Goal: Task Accomplishment & Management: Manage account settings

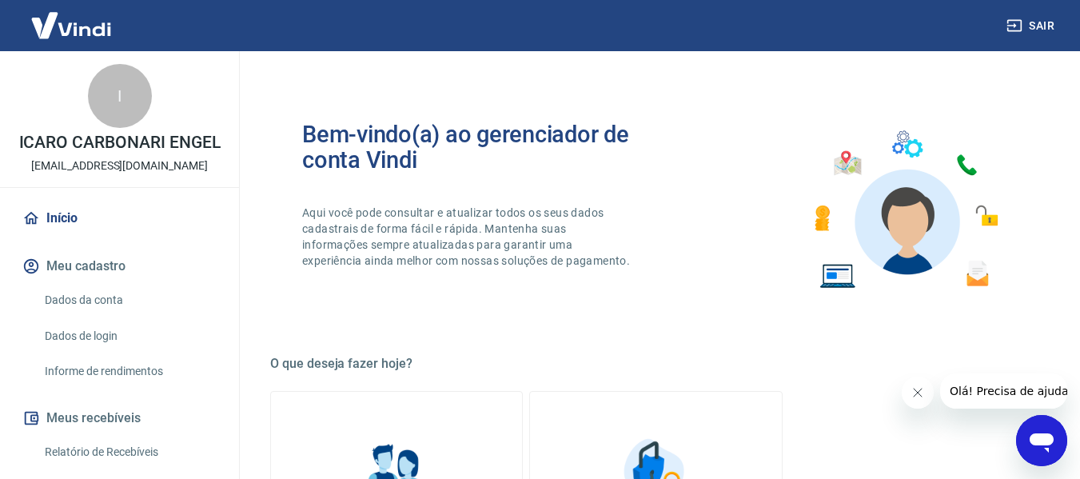
click at [82, 299] on link "Dados da conta" at bounding box center [128, 300] width 181 height 33
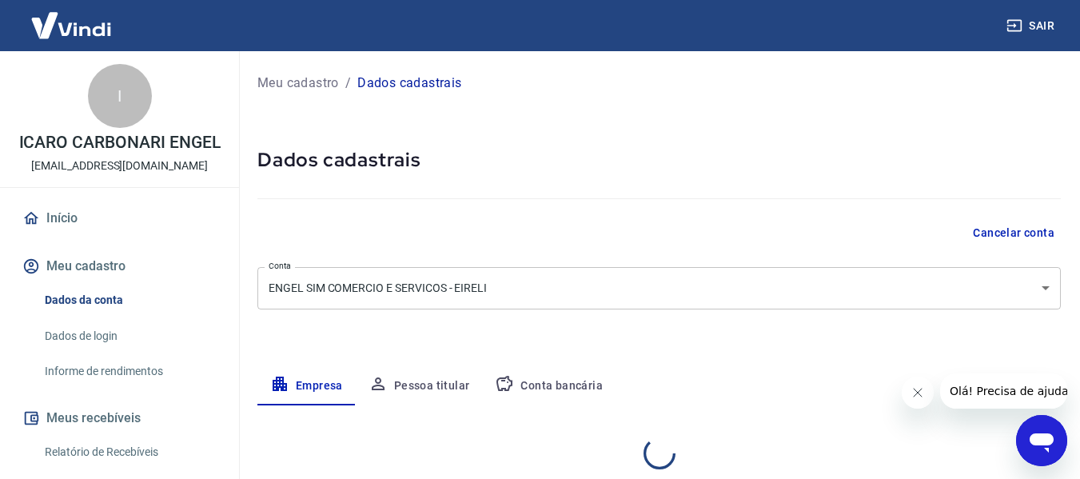
select select "SP"
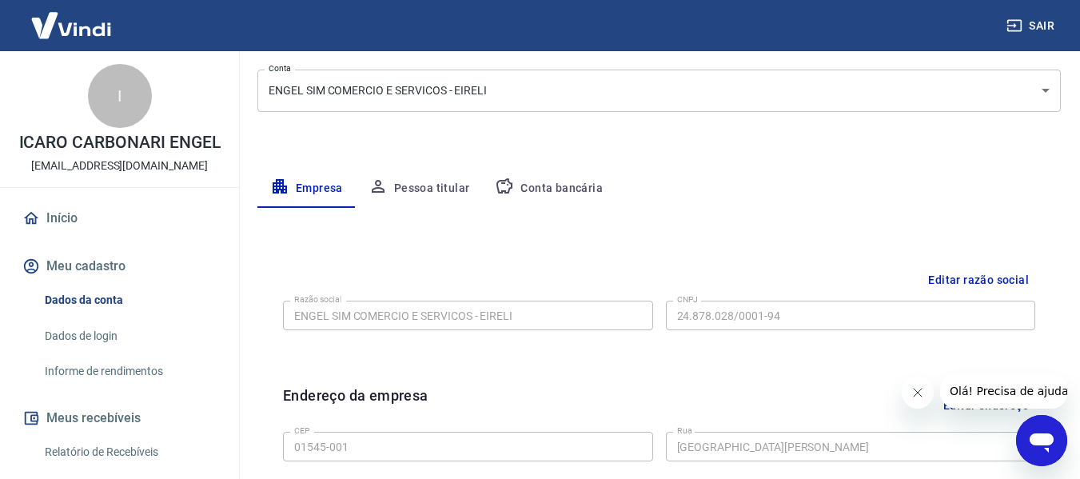
scroll to position [160, 0]
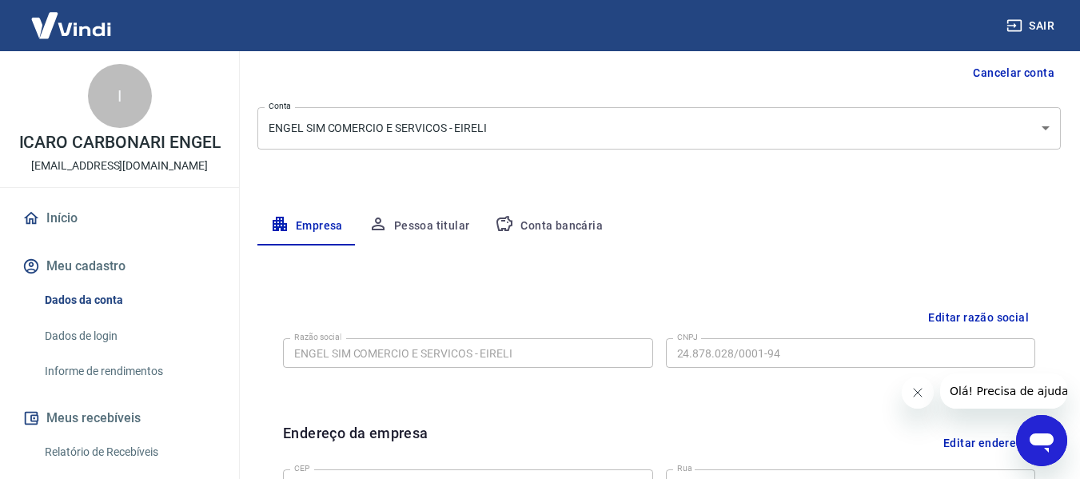
click at [94, 368] on link "Informe de rendimentos" at bounding box center [128, 371] width 181 height 33
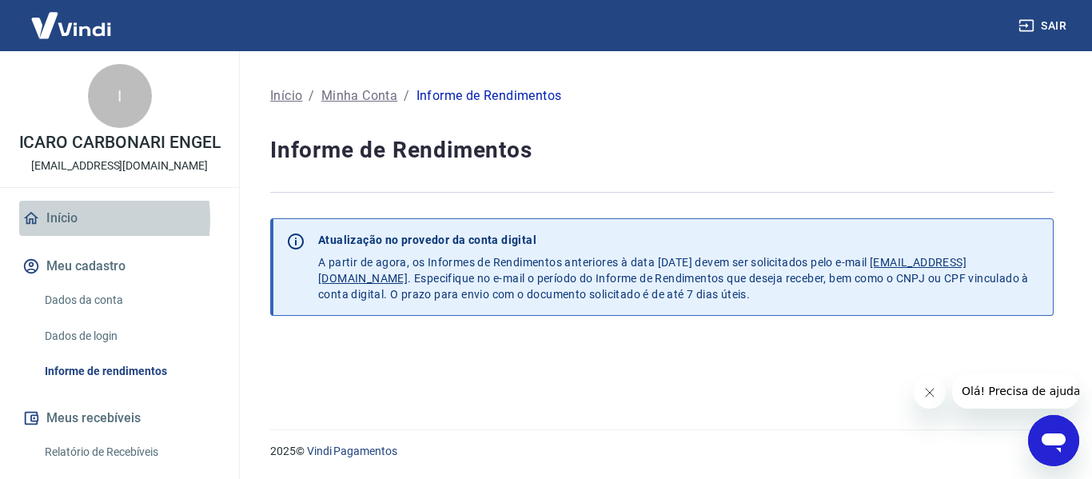
click at [55, 219] on link "Início" at bounding box center [119, 218] width 201 height 35
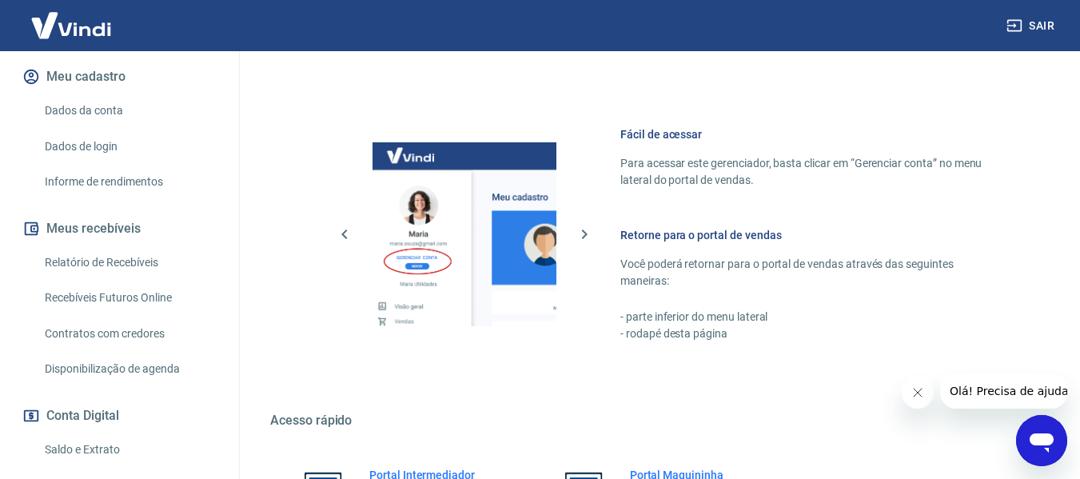
scroll to position [240, 0]
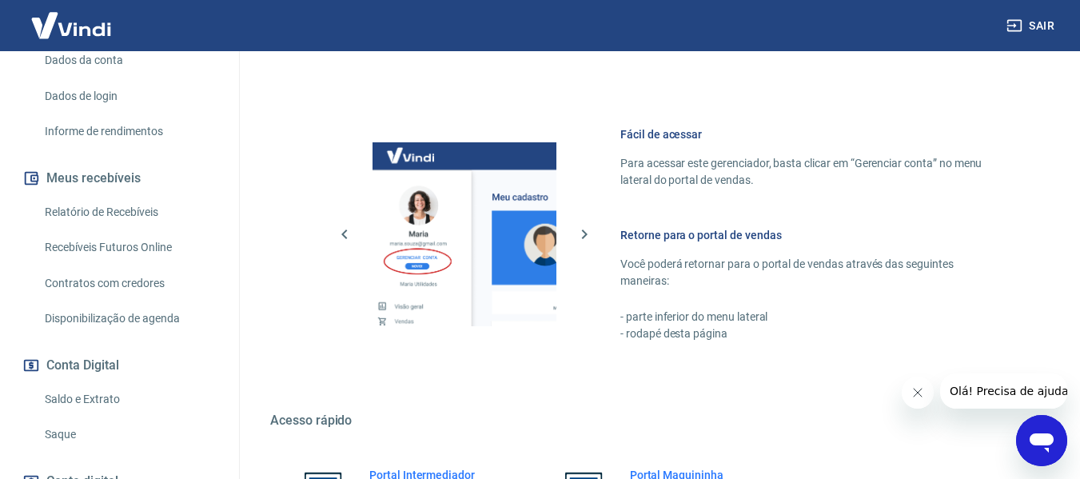
click at [78, 211] on link "Relatório de Recebíveis" at bounding box center [128, 212] width 181 height 33
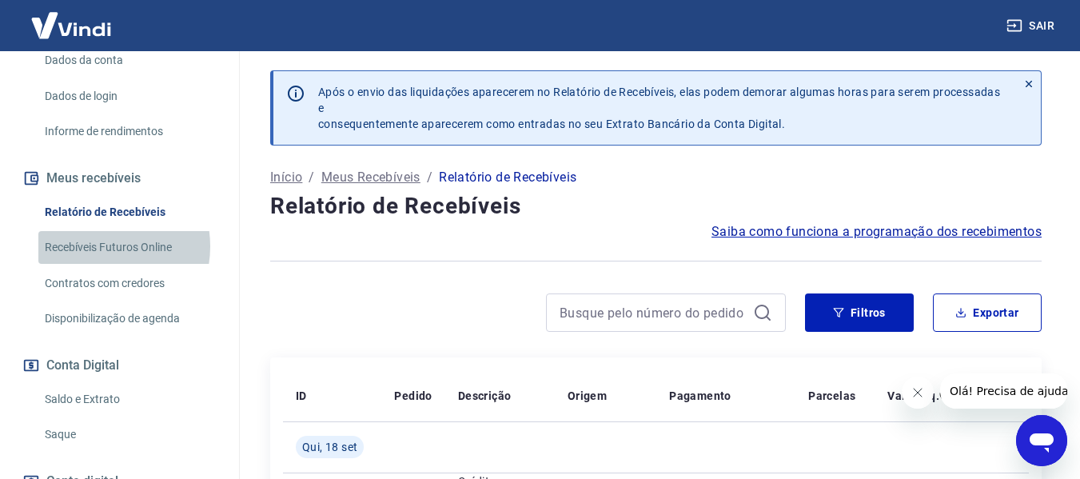
click at [96, 246] on link "Recebíveis Futuros Online" at bounding box center [128, 247] width 181 height 33
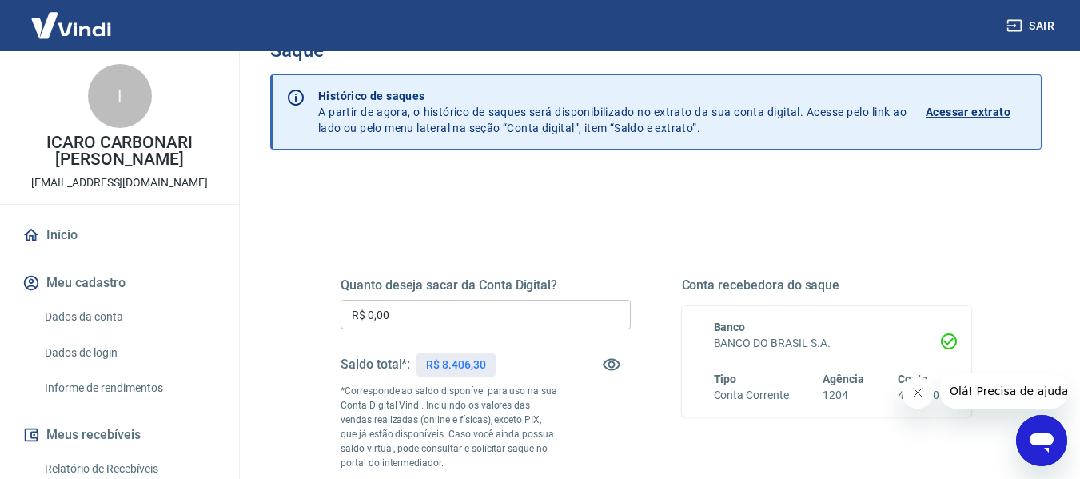
scroll to position [80, 0]
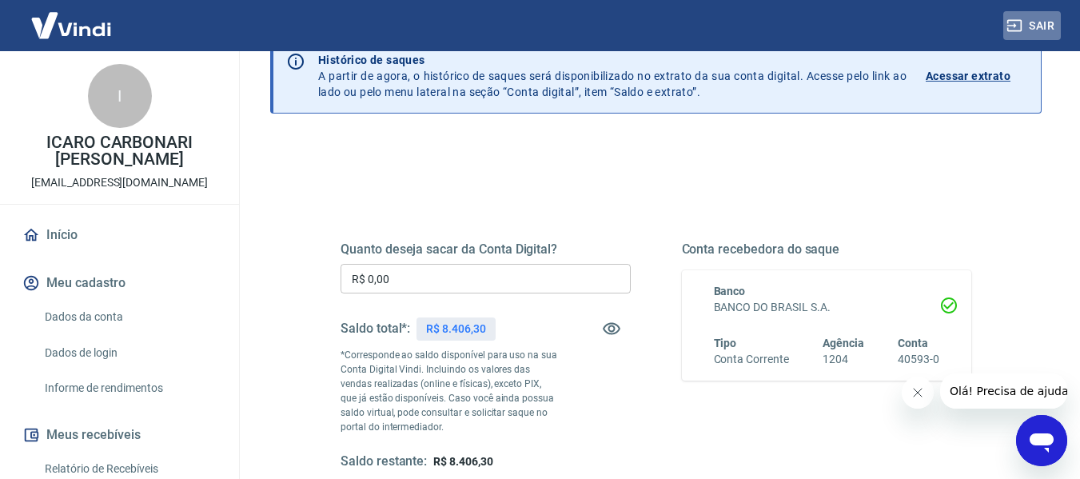
click at [1033, 24] on button "Sair" at bounding box center [1032, 26] width 58 height 30
